Goal: Task Accomplishment & Management: Check status

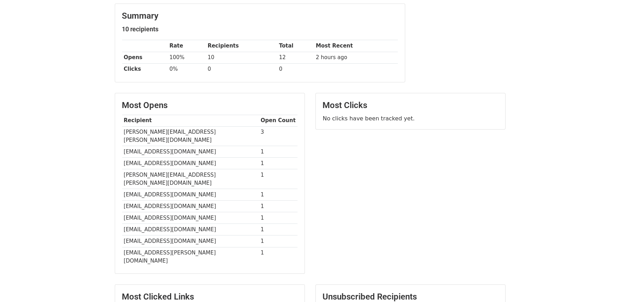
scroll to position [87, 0]
drag, startPoint x: 127, startPoint y: 138, endPoint x: 202, endPoint y: 141, distance: 75.7
click at [202, 146] on td "[EMAIL_ADDRESS][DOMAIN_NAME]" at bounding box center [190, 152] width 137 height 12
click at [238, 127] on td "jessica.earps@premierradiology.net" at bounding box center [190, 137] width 137 height 20
drag, startPoint x: 262, startPoint y: 131, endPoint x: 247, endPoint y: 134, distance: 15.8
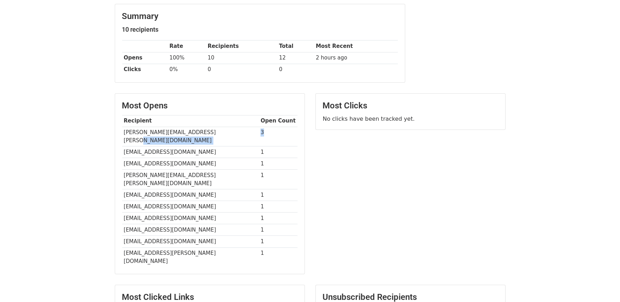
click at [247, 134] on tr "jessica.earps@premierradiology.net 3" at bounding box center [209, 137] width 175 height 20
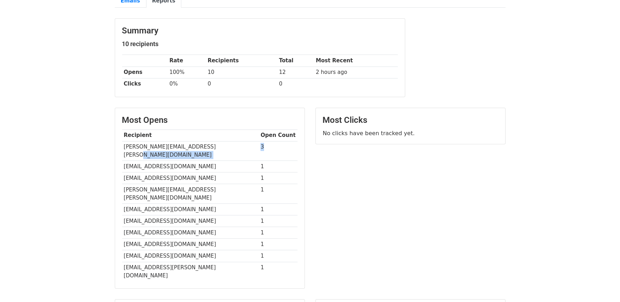
scroll to position [73, 0]
drag, startPoint x: 205, startPoint y: 145, endPoint x: 121, endPoint y: 148, distance: 83.8
click at [121, 148] on div "Most Opens Recipient Open Count jessica.earps@premierradiology.net 3 bri@trimed…" at bounding box center [209, 198] width 189 height 180
click at [420, 224] on div "Most Clicks No clicks have been tracked yet." at bounding box center [410, 201] width 201 height 188
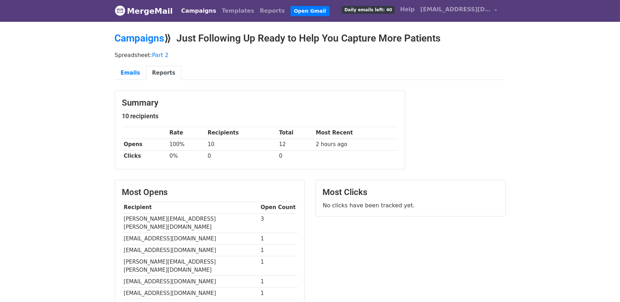
scroll to position [0, 0]
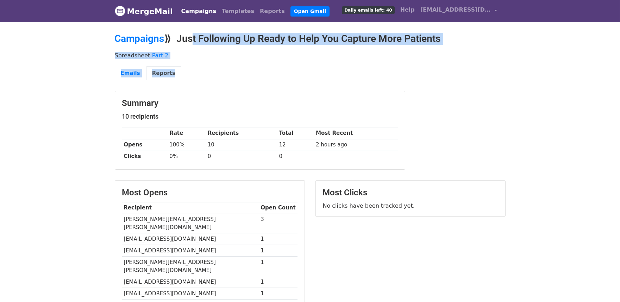
drag, startPoint x: 234, startPoint y: 46, endPoint x: 405, endPoint y: 63, distance: 171.5
click at [405, 63] on main "Campaigns ⟫ Just Following Up Ready to Help You Capture More Patients Spreadshe…" at bounding box center [309, 224] width 401 height 382
click at [289, 57] on p "Spreadsheet: Part 2" at bounding box center [310, 55] width 391 height 7
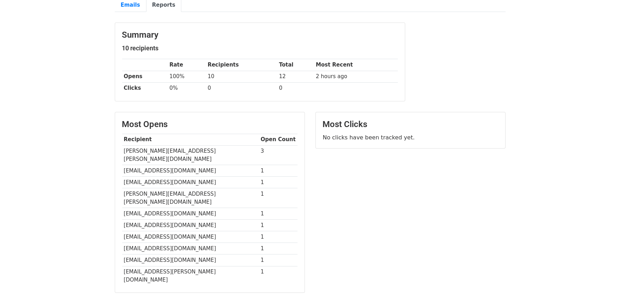
scroll to position [67, 0]
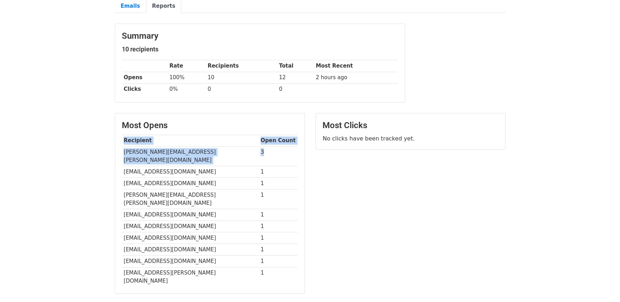
drag, startPoint x: 267, startPoint y: 152, endPoint x: 95, endPoint y: 154, distance: 172.0
click at [95, 154] on body "MergeMail Campaigns Templates Reports Open Gmail Daily emails left: 40 Help sol…" at bounding box center [310, 154] width 620 height 443
click at [96, 154] on body "MergeMail Campaigns Templates Reports Open Gmail Daily emails left: 40 Help sol…" at bounding box center [310, 154] width 620 height 443
click at [110, 152] on div "Most Opens Recipient Open Count jessica.earps@premierradiology.net 3 bri@trimed…" at bounding box center [209, 207] width 201 height 188
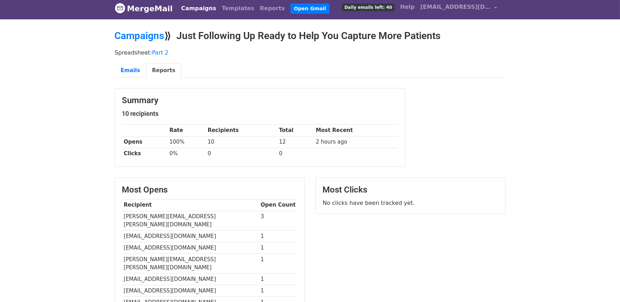
scroll to position [0, 0]
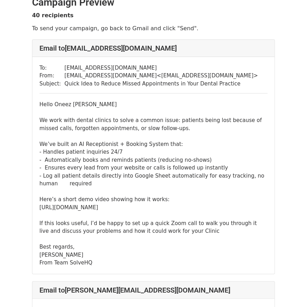
scroll to position [13, 0]
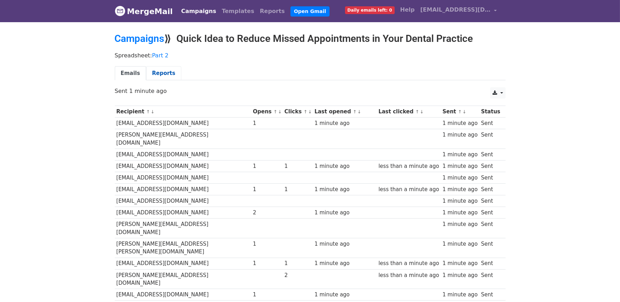
click at [157, 66] on link "Reports" at bounding box center [163, 73] width 35 height 14
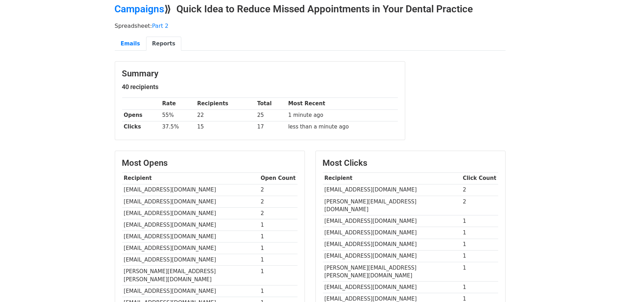
scroll to position [30, 0]
drag, startPoint x: 163, startPoint y: 126, endPoint x: 272, endPoint y: 129, distance: 109.5
click at [272, 129] on tr "Clicks 37.5% 15 17 less than a minute ago" at bounding box center [259, 127] width 275 height 12
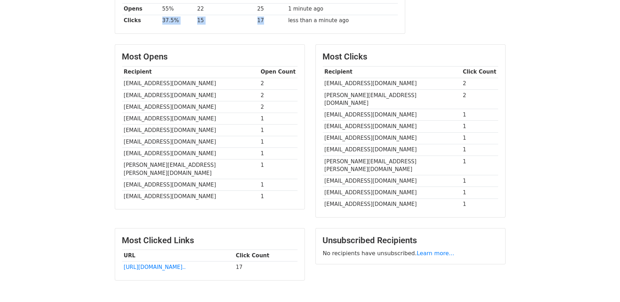
scroll to position [163, 0]
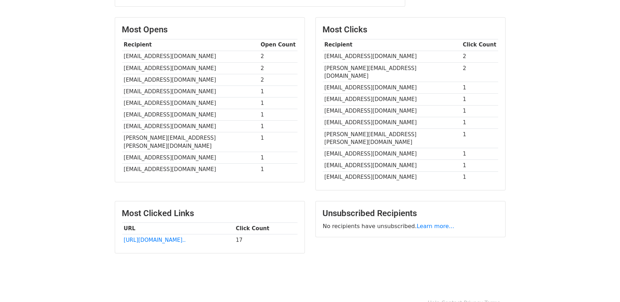
click at [331, 233] on div "Unsubscribed Recipients No recipients have unsubscribed. Learn more..." at bounding box center [410, 230] width 201 height 59
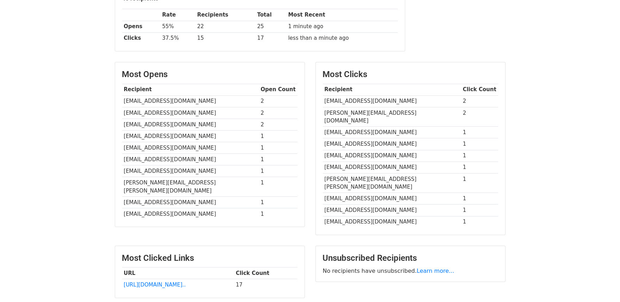
scroll to position [118, 0]
click at [391, 85] on th "Recipient" at bounding box center [392, 90] width 138 height 12
drag, startPoint x: 322, startPoint y: 101, endPoint x: 405, endPoint y: 113, distance: 83.1
click at [405, 113] on tbody "Recipient Click Count [EMAIL_ADDRESS][DOMAIN_NAME] 2 [PERSON_NAME][EMAIL_ADDRES…" at bounding box center [410, 156] width 175 height 144
click at [404, 113] on td "[PERSON_NAME][EMAIL_ADDRESS][DOMAIN_NAME]" at bounding box center [392, 118] width 138 height 20
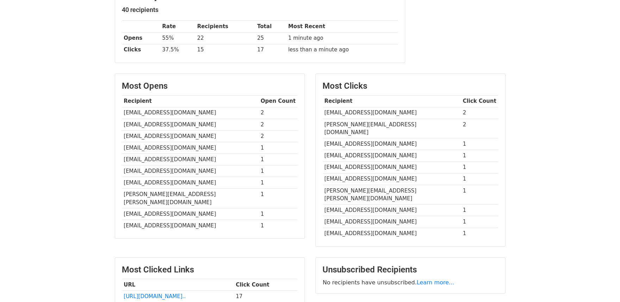
scroll to position [116, 0]
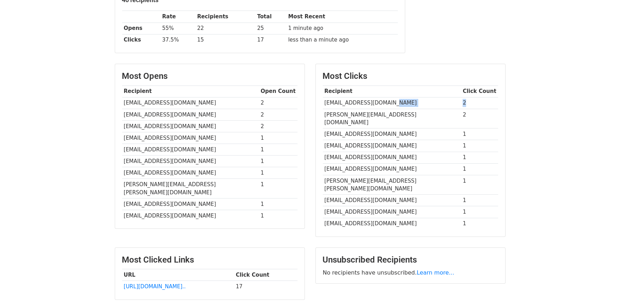
drag, startPoint x: 443, startPoint y: 97, endPoint x: 465, endPoint y: 100, distance: 21.6
click at [465, 100] on tr "[PERSON_NAME][EMAIL_ADDRESS][DOMAIN_NAME] 2" at bounding box center [410, 103] width 175 height 12
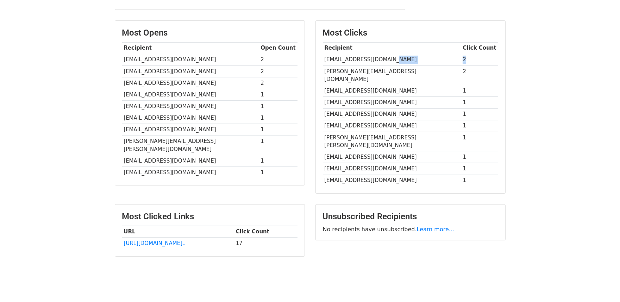
scroll to position [163, 0]
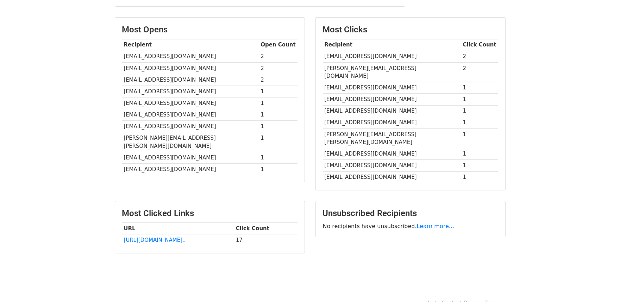
click at [439, 132] on td "[PERSON_NAME][EMAIL_ADDRESS][PERSON_NAME][DOMAIN_NAME]" at bounding box center [392, 138] width 138 height 20
drag, startPoint x: 126, startPoint y: 79, endPoint x: 203, endPoint y: 83, distance: 76.8
click at [203, 83] on td "[EMAIL_ADDRESS][DOMAIN_NAME]" at bounding box center [190, 80] width 137 height 12
drag, startPoint x: 319, startPoint y: 57, endPoint x: 397, endPoint y: 59, distance: 77.4
click at [397, 59] on div "Most Clicks Recipient Click Count [EMAIL_ADDRESS][DOMAIN_NAME] 2 [PERSON_NAME][…" at bounding box center [410, 104] width 189 height 172
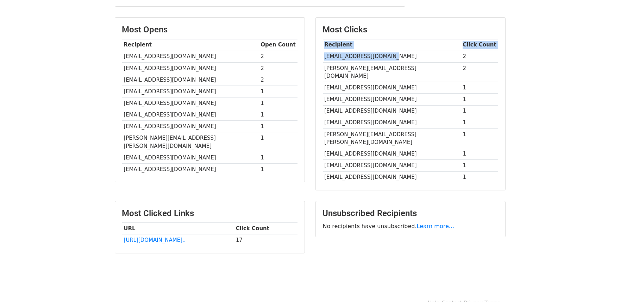
click at [397, 59] on td "[EMAIL_ADDRESS][DOMAIN_NAME]" at bounding box center [392, 57] width 138 height 12
drag, startPoint x: 386, startPoint y: 59, endPoint x: 323, endPoint y: 60, distance: 63.0
click at [323, 60] on td "[EMAIL_ADDRESS][DOMAIN_NAME]" at bounding box center [392, 57] width 138 height 12
drag, startPoint x: 184, startPoint y: 78, endPoint x: 149, endPoint y: 77, distance: 34.5
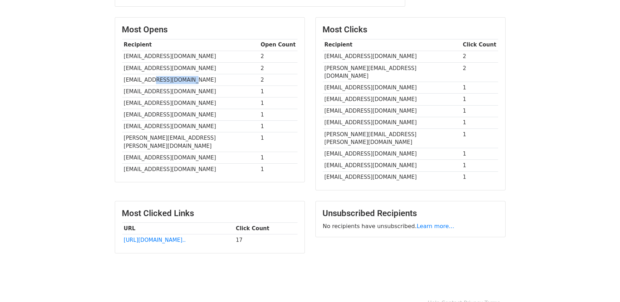
click at [149, 77] on td "[EMAIL_ADDRESS][DOMAIN_NAME]" at bounding box center [190, 80] width 137 height 12
click at [195, 70] on td "[EMAIL_ADDRESS][DOMAIN_NAME]" at bounding box center [190, 68] width 137 height 12
drag, startPoint x: 184, startPoint y: 79, endPoint x: 125, endPoint y: 81, distance: 59.5
click at [125, 81] on td "[EMAIL_ADDRESS][DOMAIN_NAME]" at bounding box center [190, 80] width 137 height 12
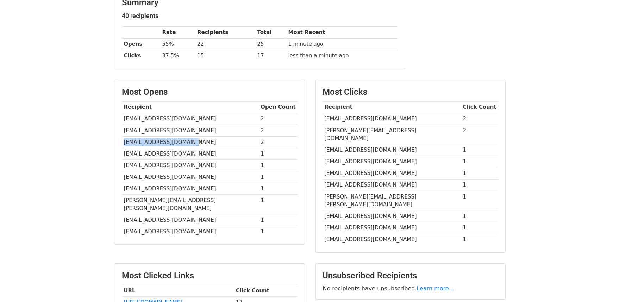
scroll to position [119, 0]
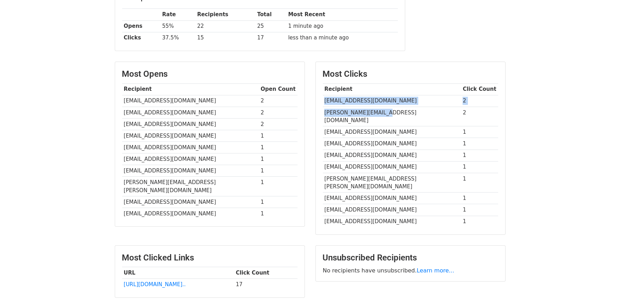
drag, startPoint x: 323, startPoint y: 100, endPoint x: 408, endPoint y: 115, distance: 86.8
click at [408, 115] on tbody "Recipient Click Count [EMAIL_ADDRESS][DOMAIN_NAME] 2 [PERSON_NAME][EMAIL_ADDRES…" at bounding box center [410, 155] width 175 height 144
click at [396, 161] on td "[EMAIL_ADDRESS][DOMAIN_NAME]" at bounding box center [392, 167] width 138 height 12
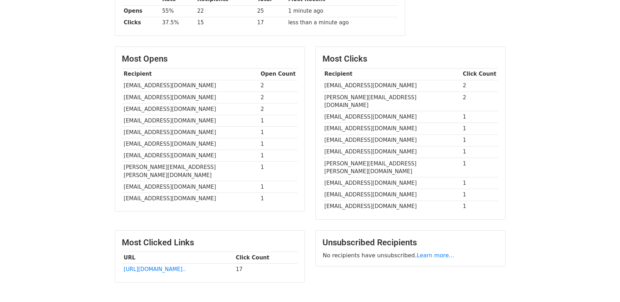
scroll to position [134, 0]
drag, startPoint x: 257, startPoint y: 190, endPoint x: 255, endPoint y: 195, distance: 4.8
click at [259, 195] on td "1" at bounding box center [278, 198] width 38 height 12
click at [258, 206] on div "Most Opens Recipient Open Count [EMAIL_ADDRESS][DOMAIN_NAME] 2 [EMAIL_ADDRESS][…" at bounding box center [209, 136] width 201 height 180
drag, startPoint x: 252, startPoint y: 96, endPoint x: 257, endPoint y: 95, distance: 4.8
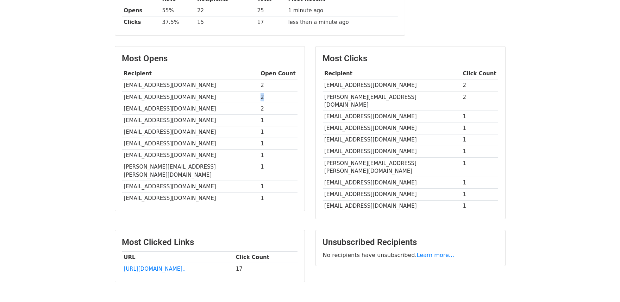
click at [259, 95] on td "2" at bounding box center [278, 97] width 38 height 12
drag, startPoint x: 444, startPoint y: 83, endPoint x: 450, endPoint y: 83, distance: 5.3
click at [450, 83] on tr "[PERSON_NAME][EMAIL_ADDRESS][DOMAIN_NAME] 2" at bounding box center [410, 86] width 175 height 12
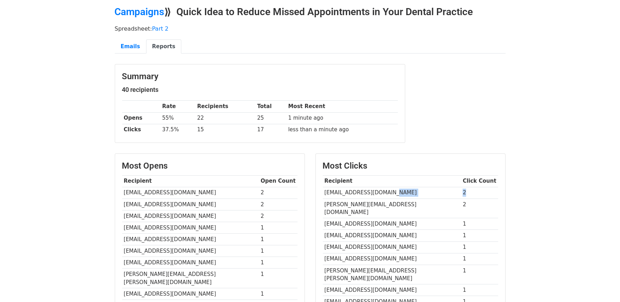
scroll to position [0, 0]
